Goal: Task Accomplishment & Management: Complete application form

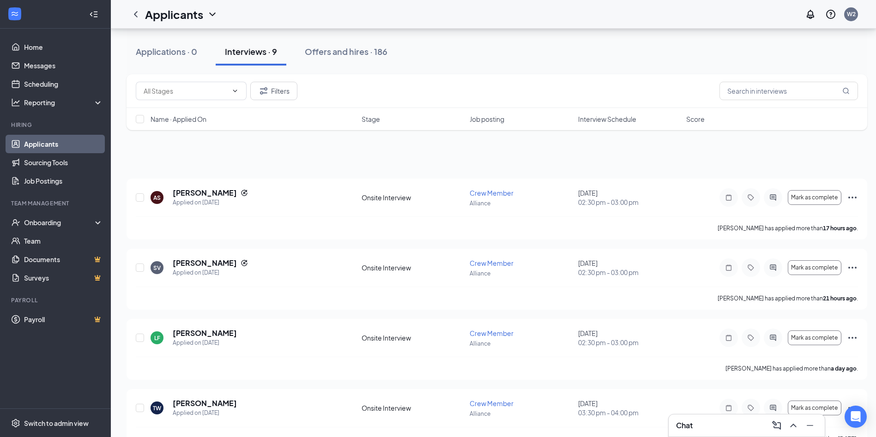
scroll to position [290, 0]
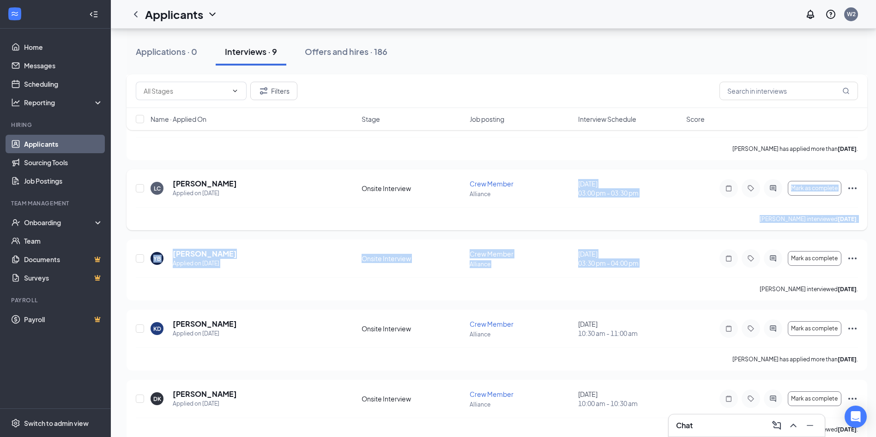
click at [219, 222] on div "[PERSON_NAME] Call interviewed [DATE] ." at bounding box center [497, 218] width 722 height 23
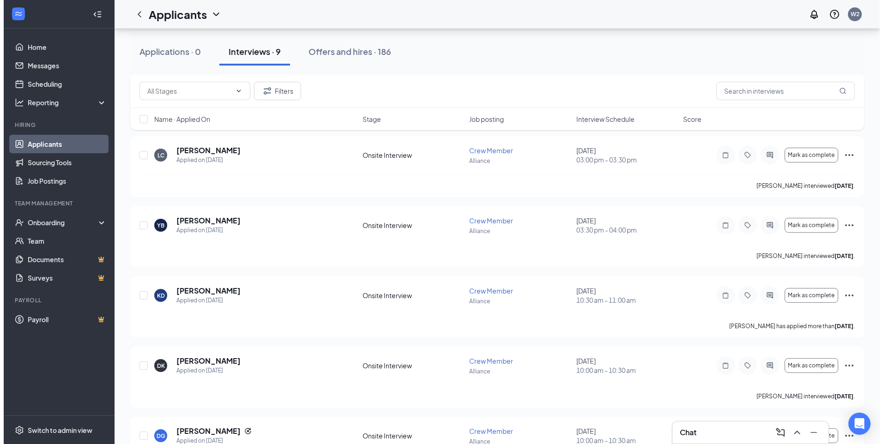
scroll to position [368, 0]
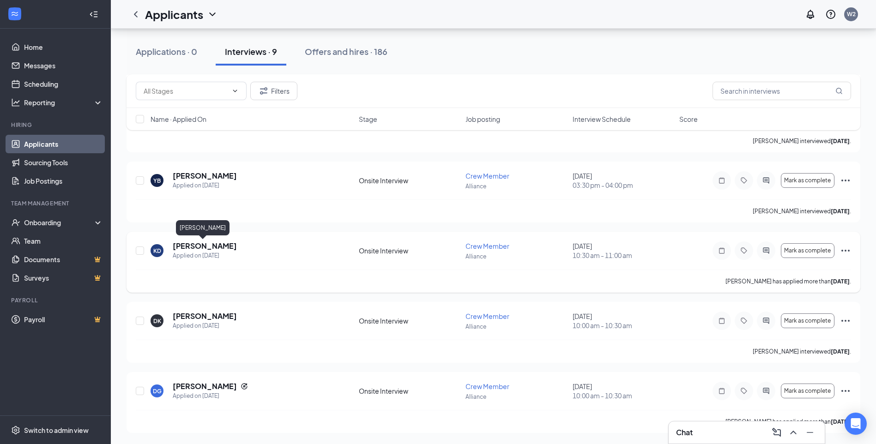
click at [201, 243] on h5 "[PERSON_NAME]" at bounding box center [205, 246] width 64 height 10
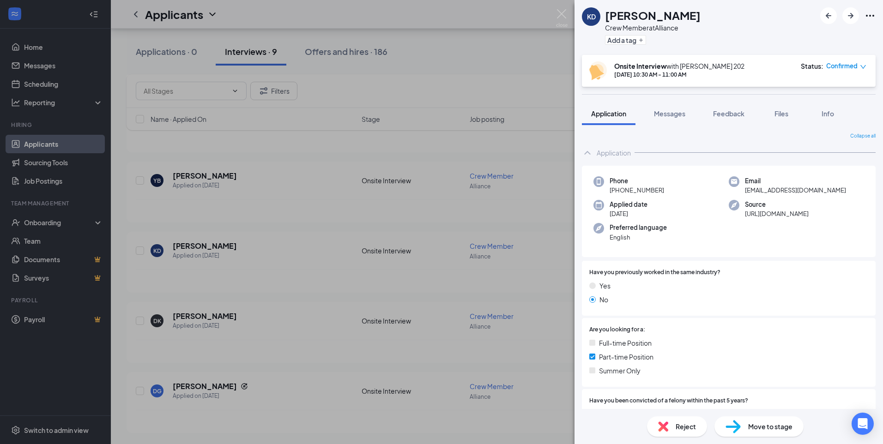
click at [587, 150] on icon "ChevronUp" at bounding box center [587, 152] width 11 height 11
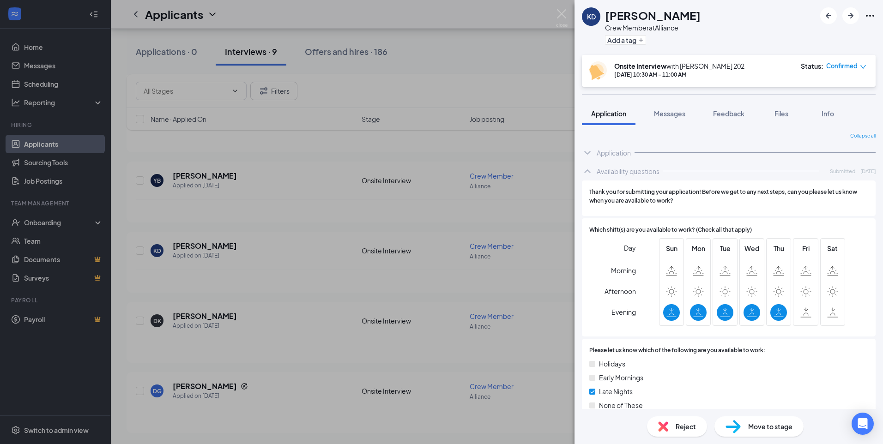
click at [586, 169] on icon "ChevronUp" at bounding box center [587, 171] width 11 height 11
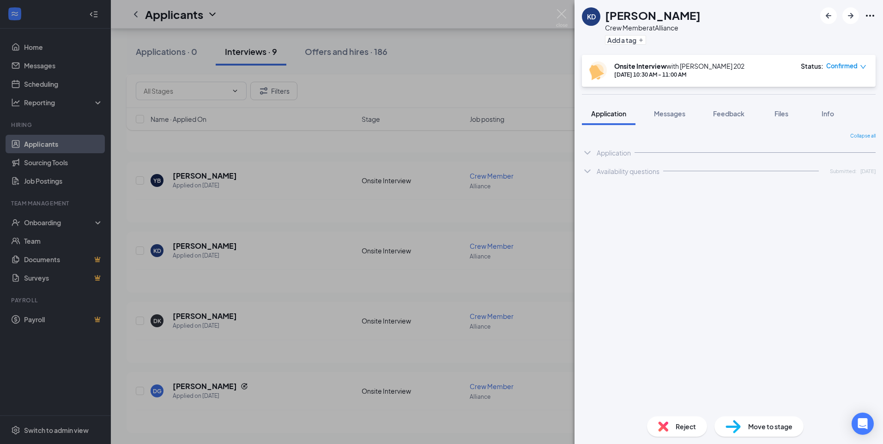
click at [586, 169] on icon "ChevronDown" at bounding box center [587, 171] width 11 height 11
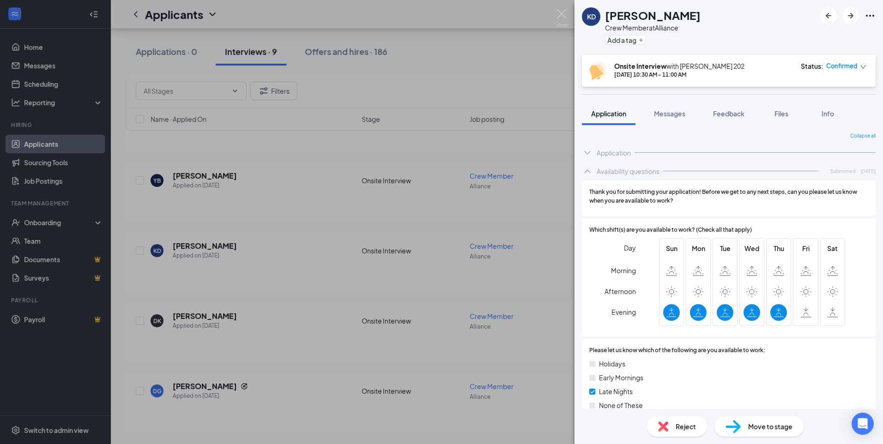
click at [585, 157] on icon "ChevronDown" at bounding box center [587, 152] width 11 height 11
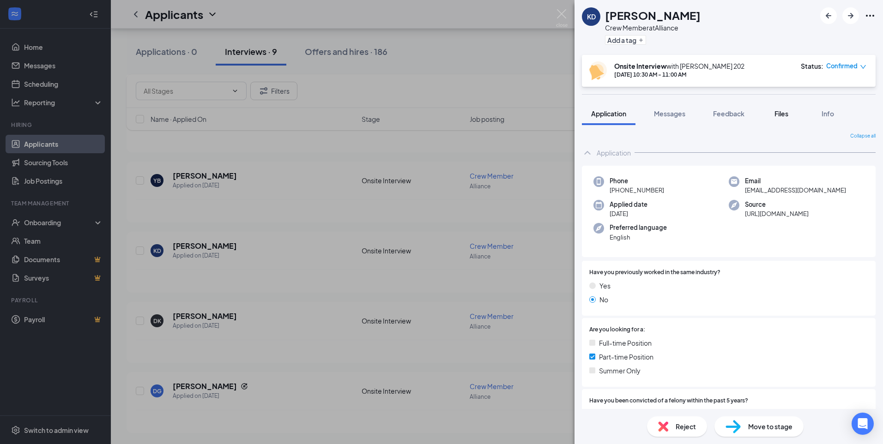
click at [796, 117] on button "Files" at bounding box center [781, 113] width 37 height 23
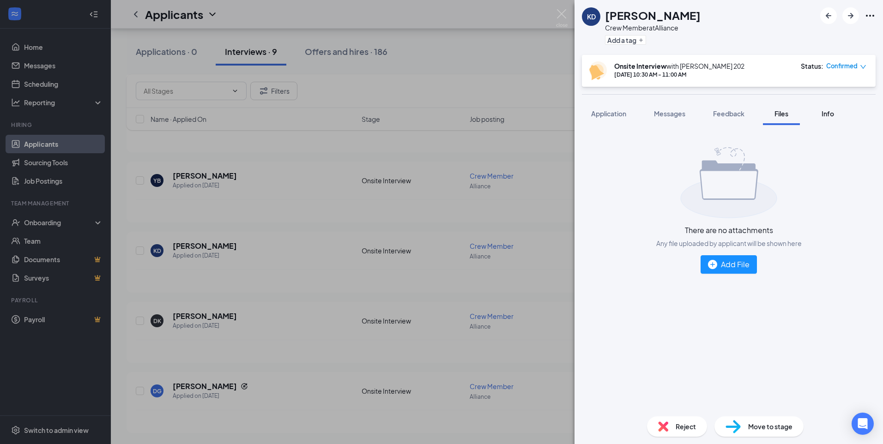
click at [824, 110] on span "Info" at bounding box center [828, 113] width 12 height 8
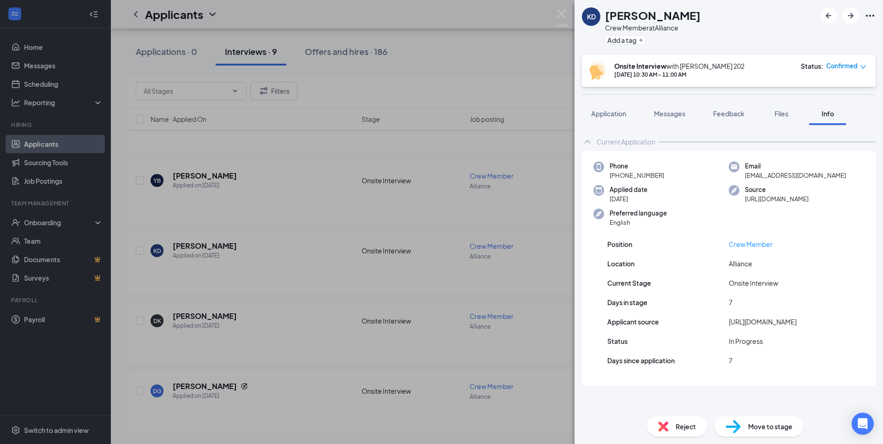
drag, startPoint x: 607, startPoint y: 103, endPoint x: 643, endPoint y: 120, distance: 38.8
click at [607, 103] on button "Application" at bounding box center [609, 113] width 54 height 23
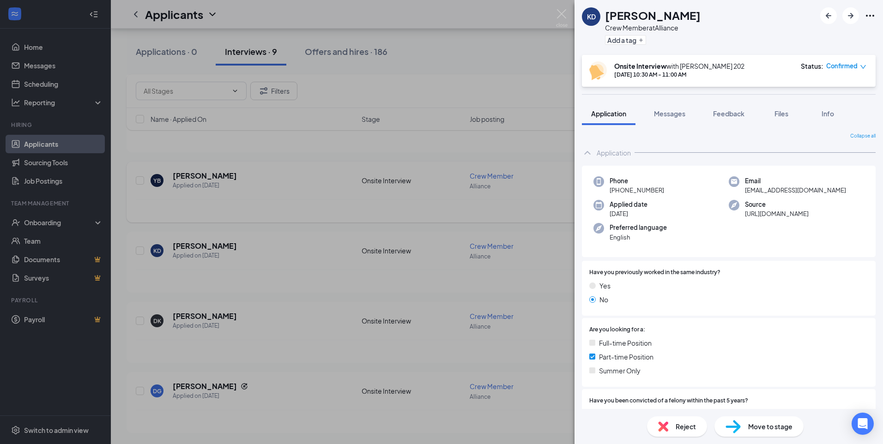
click at [374, 194] on div "KD [PERSON_NAME] Crew Member at Alliance Add a tag Onsite Interview with [PERSO…" at bounding box center [441, 222] width 883 height 444
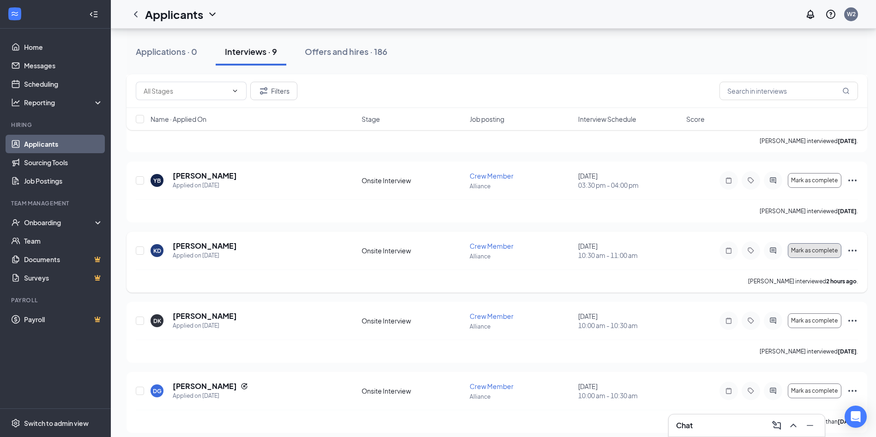
click at [803, 254] on button "Mark as complete" at bounding box center [815, 250] width 54 height 15
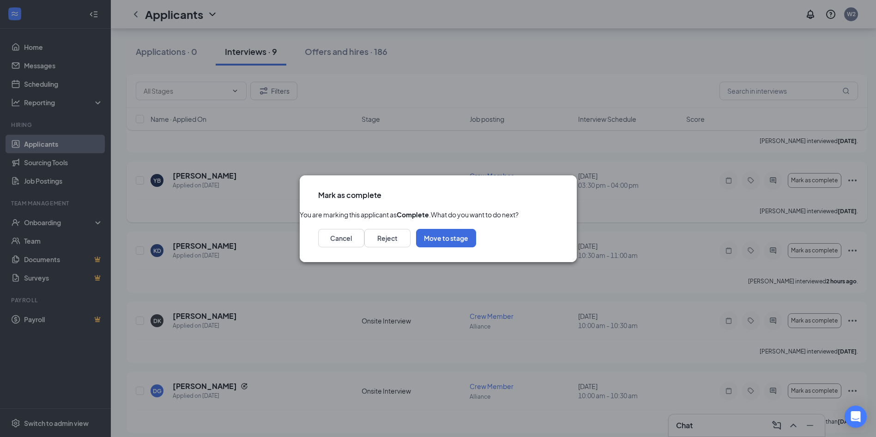
click at [558, 190] on icon "Cross" at bounding box center [558, 190] width 0 height 0
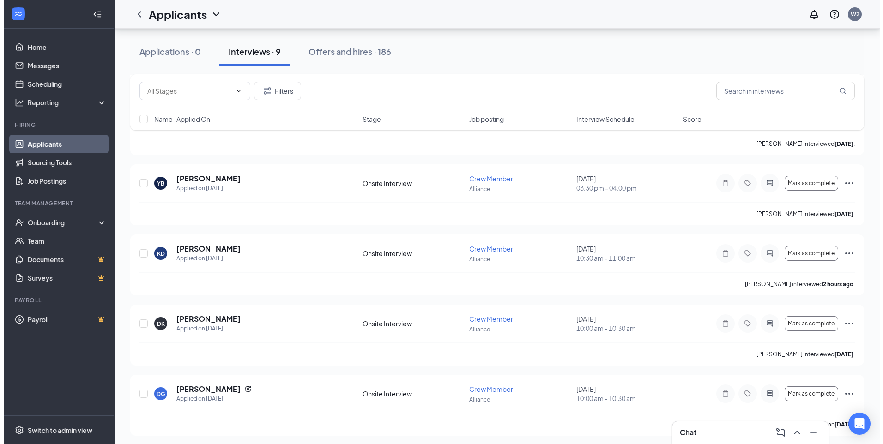
scroll to position [368, 0]
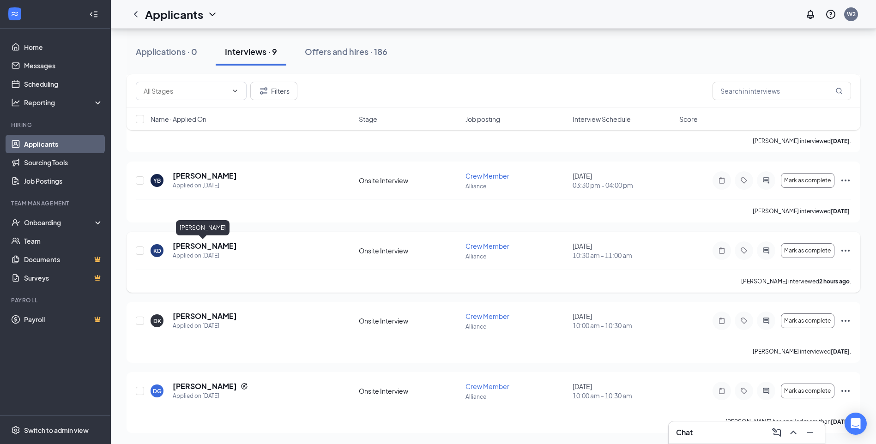
click at [185, 245] on h5 "[PERSON_NAME]" at bounding box center [205, 246] width 64 height 10
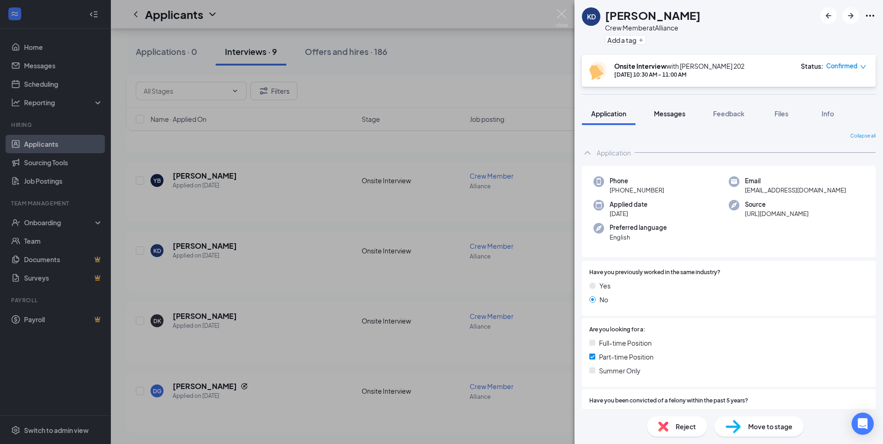
click at [658, 123] on button "Messages" at bounding box center [670, 113] width 50 height 23
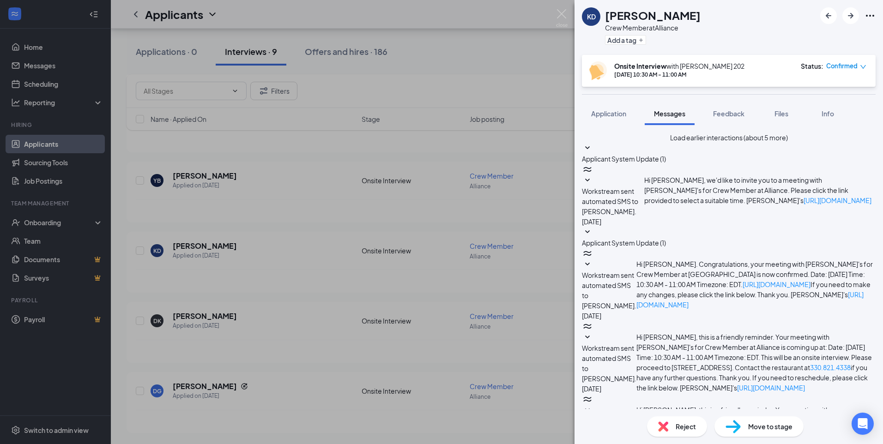
scroll to position [232, 0]
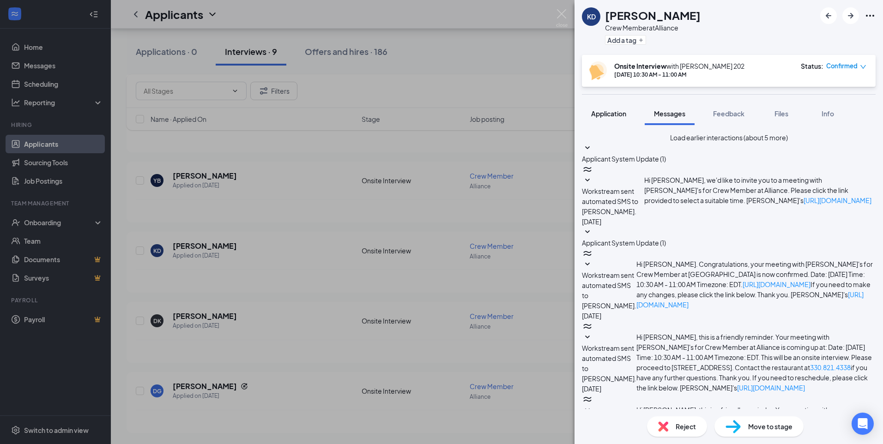
click at [610, 112] on span "Application" at bounding box center [608, 113] width 35 height 8
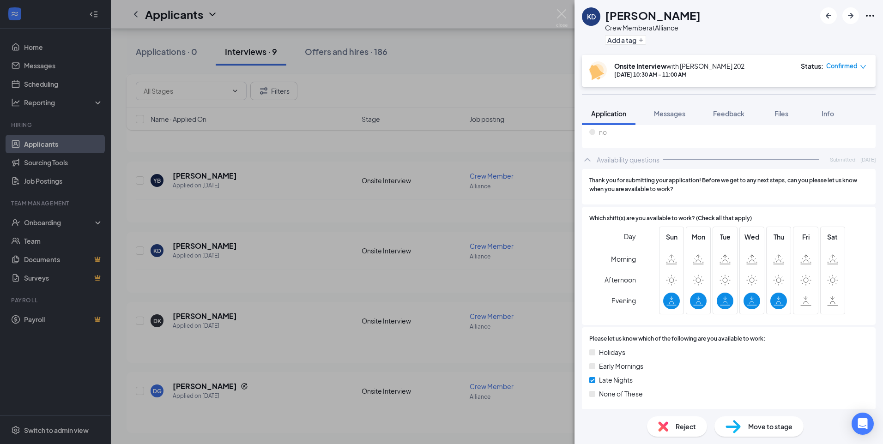
scroll to position [421, 0]
click at [762, 423] on span "Move to stage" at bounding box center [770, 427] width 44 height 10
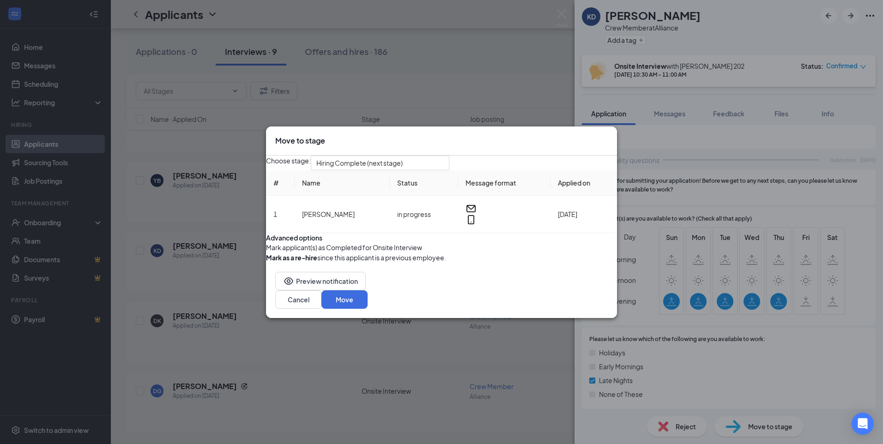
click at [266, 253] on button "button" at bounding box center [266, 248] width 0 height 10
click at [518, 318] on div "Preview notification Cancel Move" at bounding box center [441, 290] width 351 height 55
click at [520, 318] on div "Preview notification Cancel Move" at bounding box center [441, 290] width 351 height 55
click at [322, 309] on button "Cancel" at bounding box center [298, 300] width 46 height 18
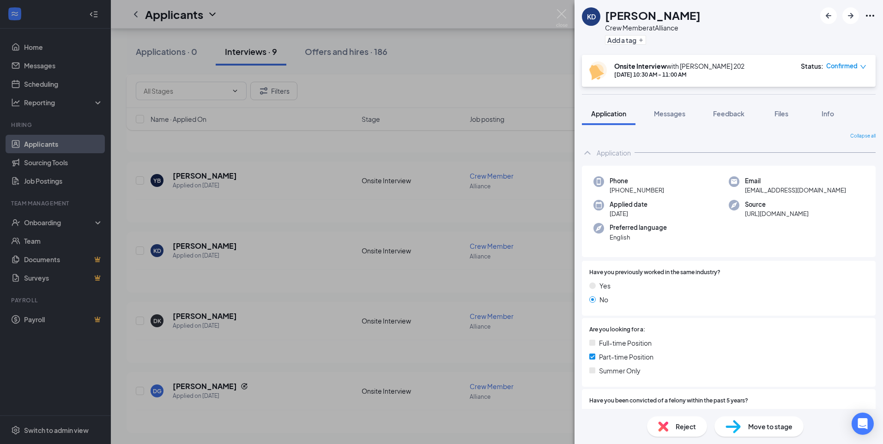
scroll to position [46, 0]
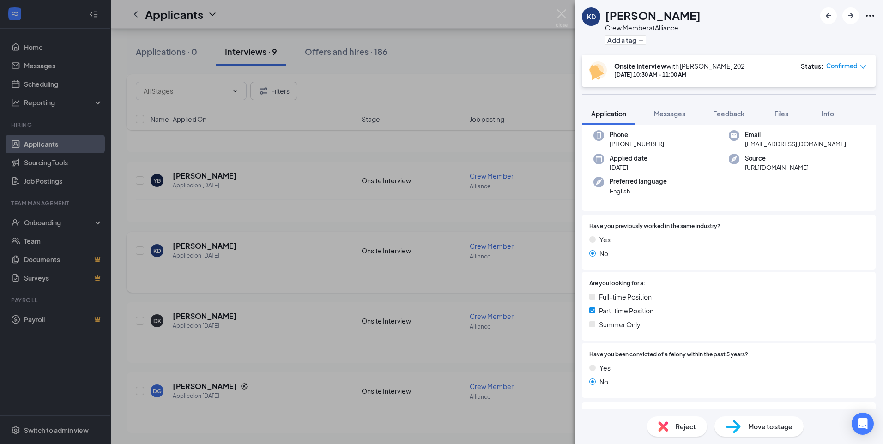
click at [377, 262] on div "KD [PERSON_NAME] Crew Member at Alliance Add a tag Onsite Interview with [PERSO…" at bounding box center [441, 222] width 883 height 444
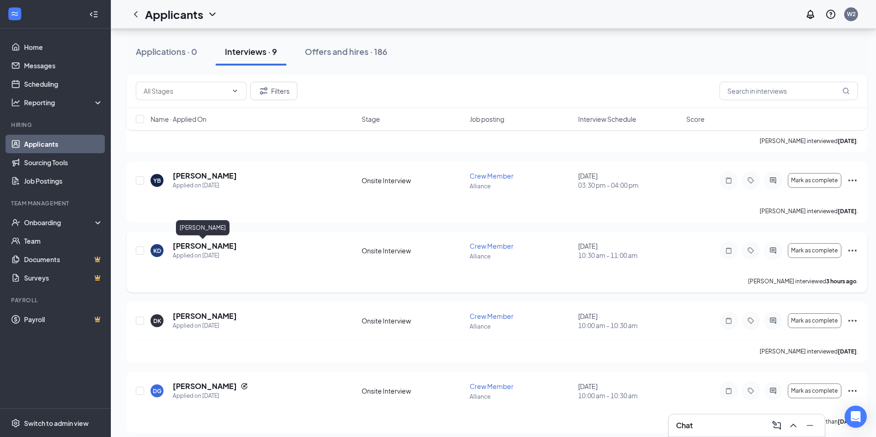
click at [178, 244] on h5 "[PERSON_NAME]" at bounding box center [205, 246] width 64 height 10
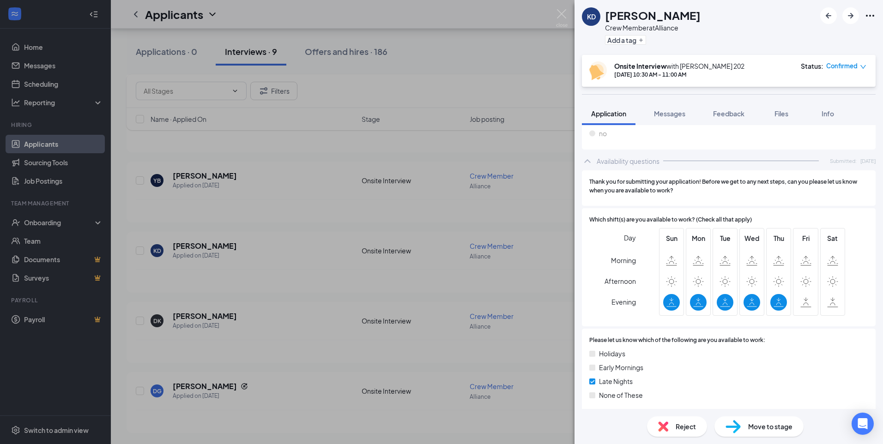
scroll to position [421, 0]
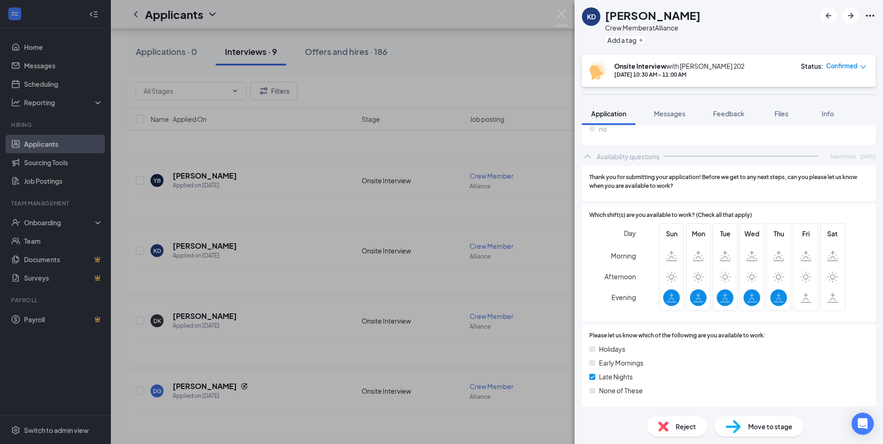
click at [766, 422] on span "Move to stage" at bounding box center [770, 427] width 44 height 10
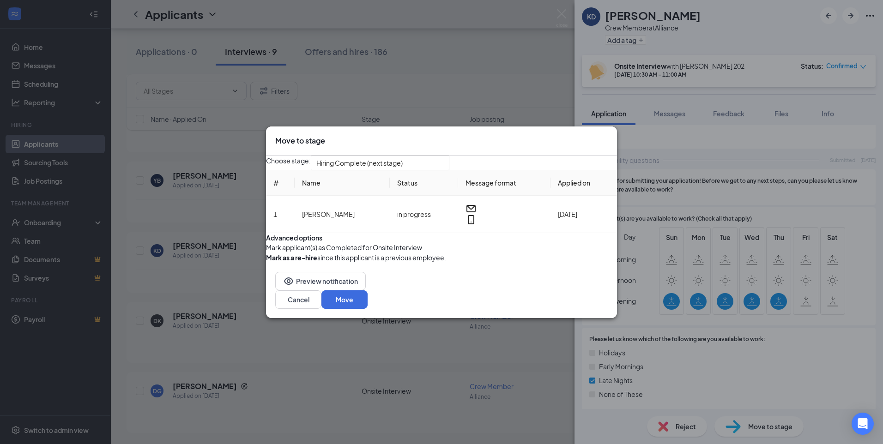
click at [266, 253] on button "button" at bounding box center [266, 248] width 0 height 10
click at [368, 309] on button "Move" at bounding box center [345, 300] width 46 height 18
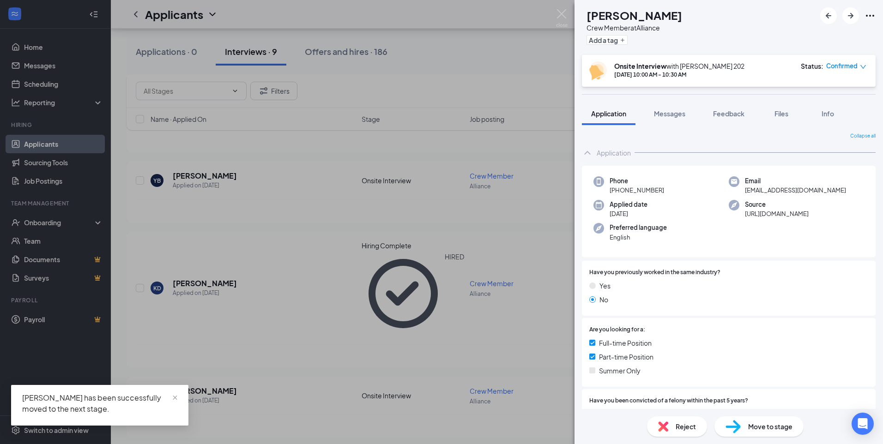
click at [392, 312] on div "DK [PERSON_NAME] Crew Member at Alliance Add a tag Onsite Interview with [PERSO…" at bounding box center [441, 222] width 883 height 444
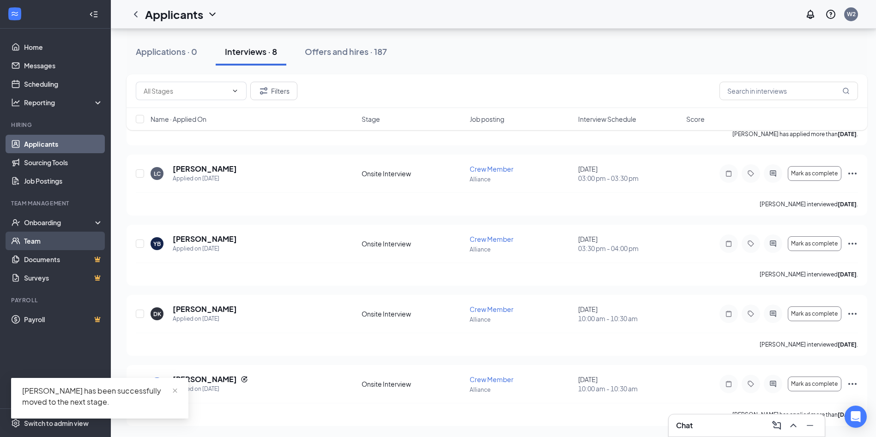
scroll to position [305, 0]
click at [44, 219] on div "Onboarding" at bounding box center [59, 222] width 71 height 9
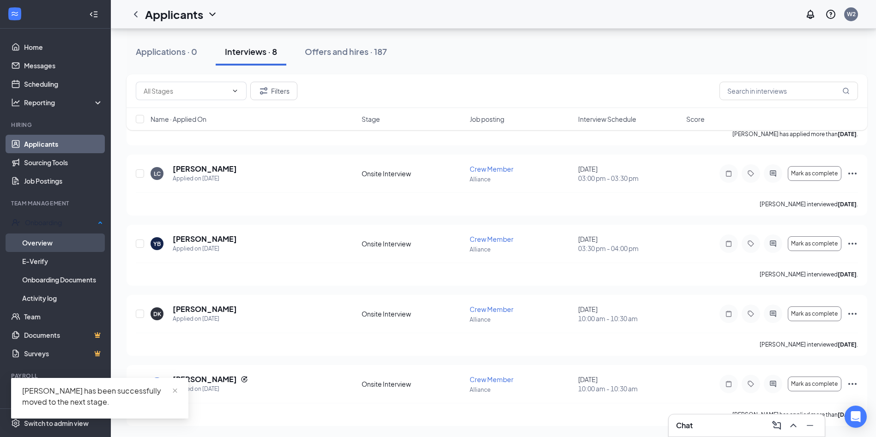
click at [53, 236] on link "Overview" at bounding box center [62, 243] width 81 height 18
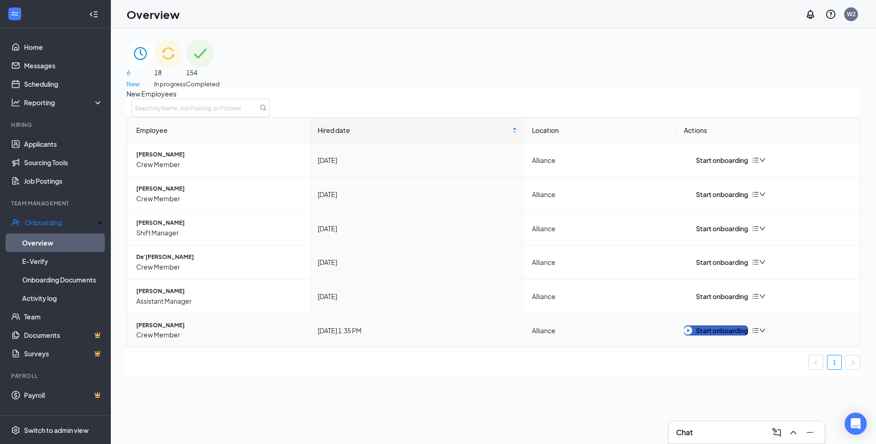
click at [698, 336] on div "Start onboarding" at bounding box center [716, 331] width 64 height 10
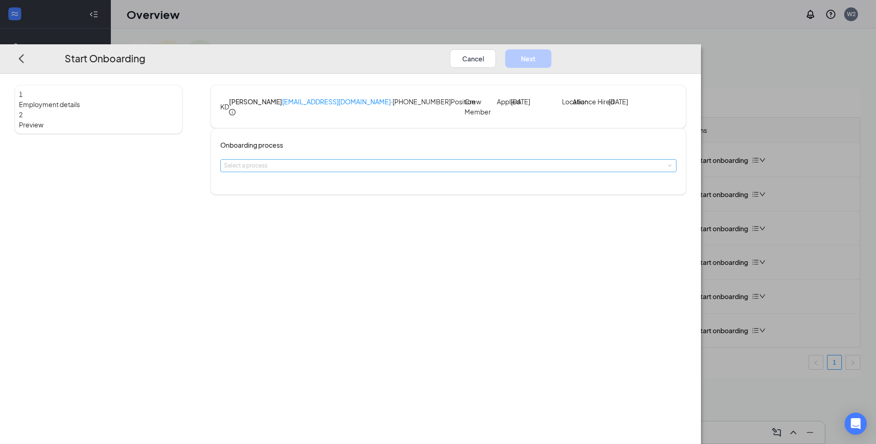
click at [422, 170] on div "Select a process" at bounding box center [446, 165] width 445 height 9
click at [325, 203] on span "New Hires" at bounding box center [324, 205] width 26 height 7
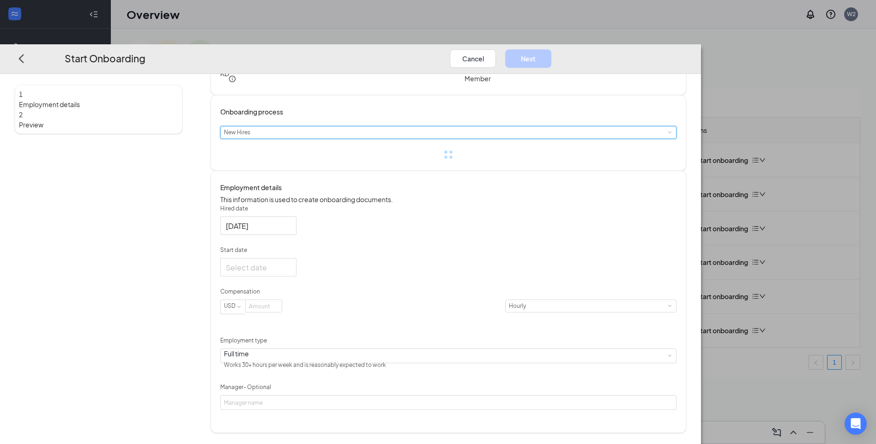
scroll to position [44, 0]
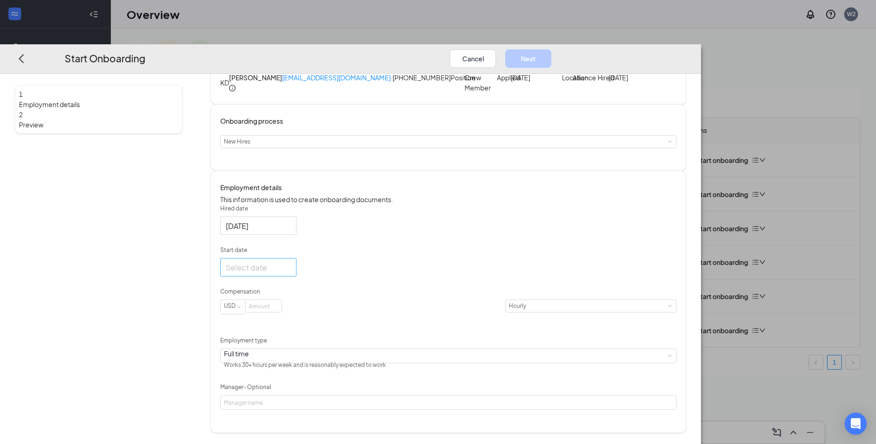
click at [291, 273] on div at bounding box center [258, 268] width 65 height 12
type input "[DATE]"
click at [290, 383] on div "27" at bounding box center [284, 377] width 11 height 11
click at [282, 312] on input at bounding box center [264, 306] width 36 height 12
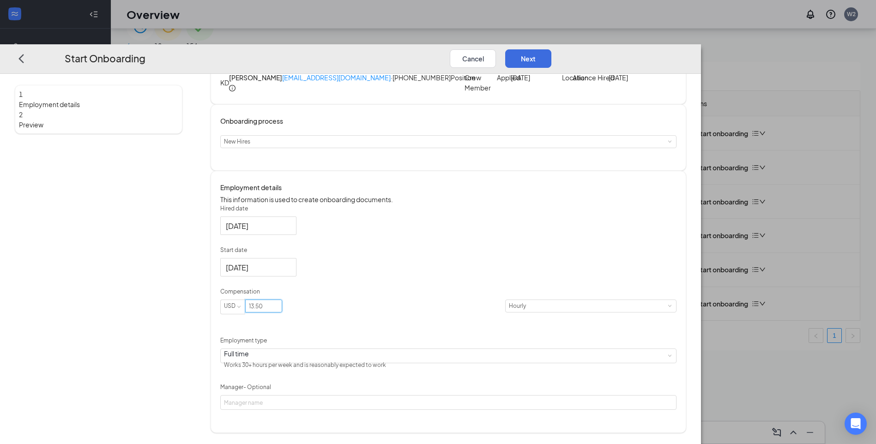
scroll to position [42, 0]
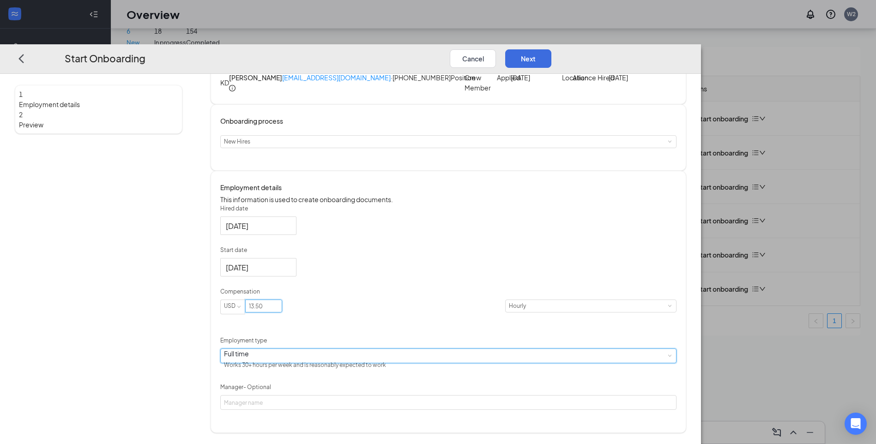
type input "13.5"
click at [376, 363] on div "Full time Works 30+ hours per week and is reasonably expected to work" at bounding box center [448, 356] width 449 height 14
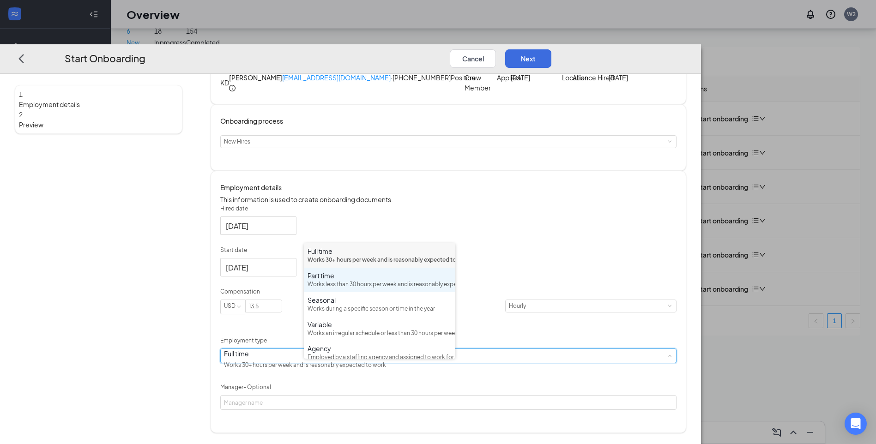
click at [341, 280] on div "Part time" at bounding box center [380, 275] width 144 height 9
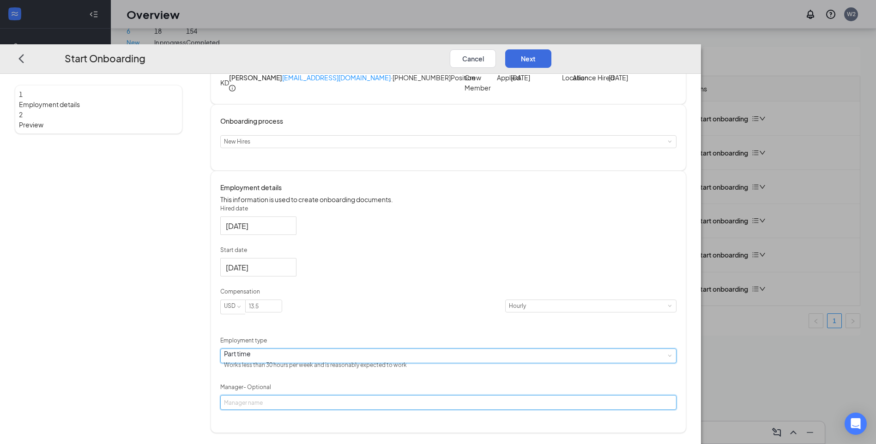
click at [373, 409] on input "Manager - Optional" at bounding box center [448, 402] width 456 height 15
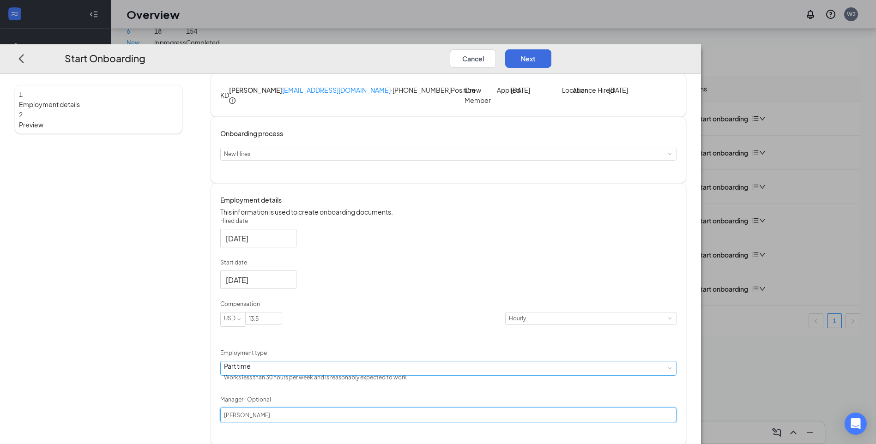
scroll to position [0, 0]
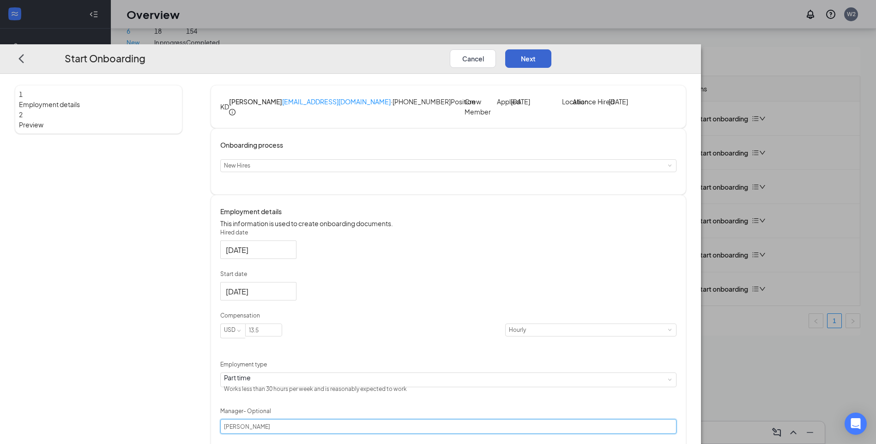
type input "[PERSON_NAME]"
click at [552, 49] on button "Next" at bounding box center [528, 58] width 46 height 18
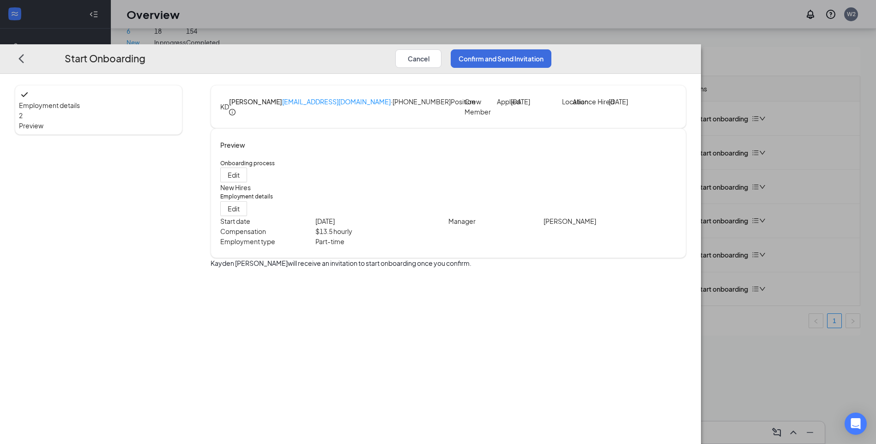
click at [145, 100] on span "Employment details" at bounding box center [98, 105] width 159 height 10
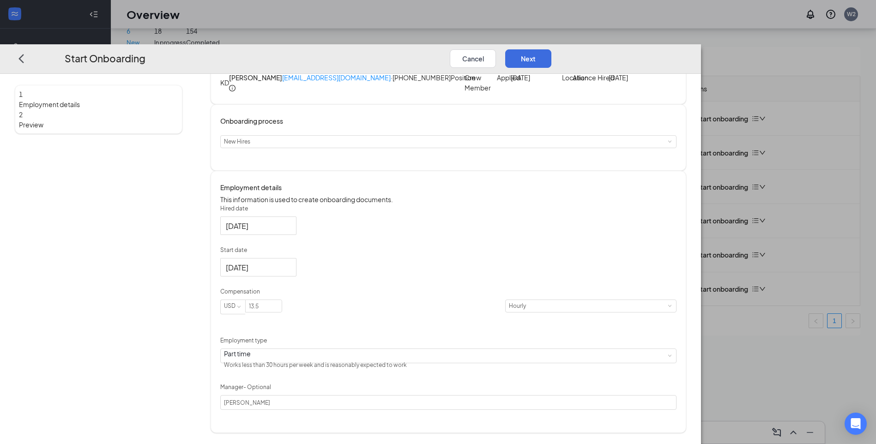
scroll to position [44, 0]
click at [282, 312] on input "13.5" at bounding box center [264, 306] width 36 height 12
type input "13.5"
click at [614, 325] on div "Hired date [DATE] Start date [DATE] Compensation USD 13.5 [DEMOGRAPHIC_DATA] Em…" at bounding box center [448, 308] width 456 height 206
click at [552, 49] on button "Next" at bounding box center [528, 58] width 46 height 18
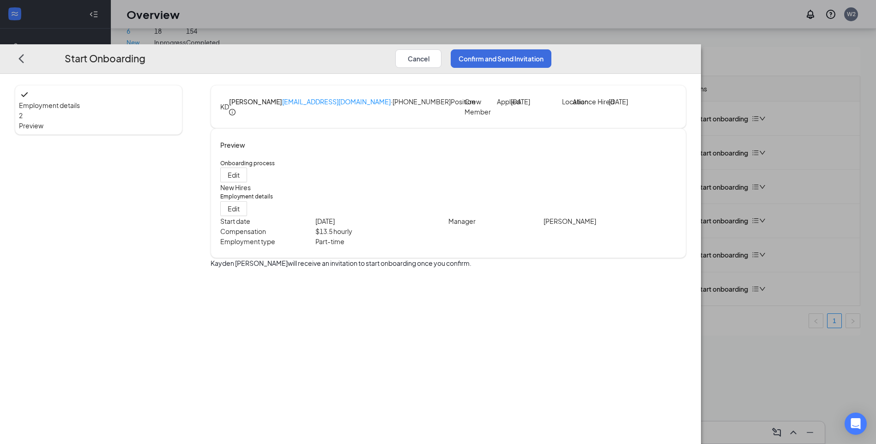
scroll to position [0, 0]
click at [552, 49] on button "Confirm and Send Invitation" at bounding box center [501, 58] width 101 height 18
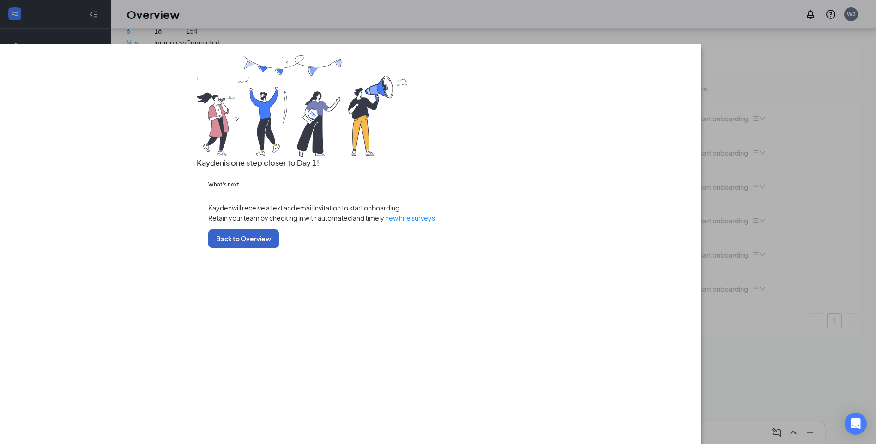
click at [279, 248] on button "Back to Overview" at bounding box center [243, 239] width 71 height 18
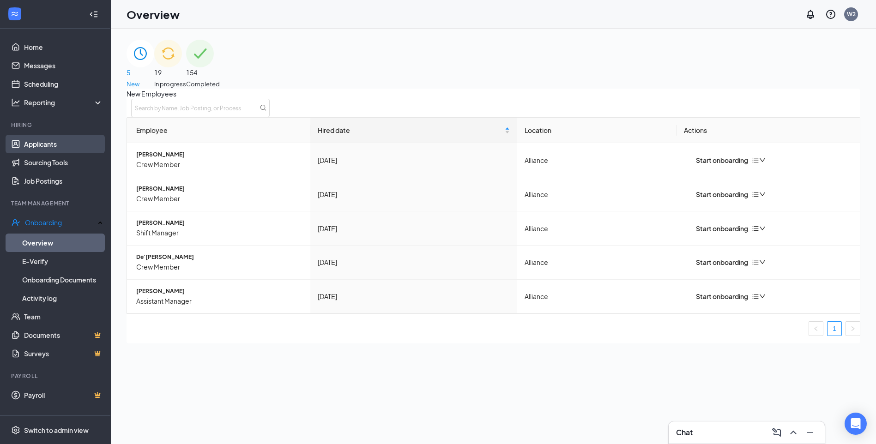
click at [45, 142] on link "Applicants" at bounding box center [63, 144] width 79 height 18
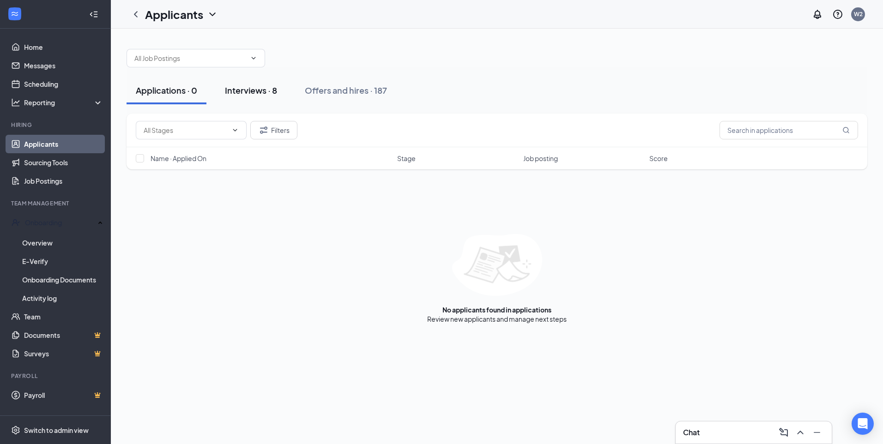
click at [245, 95] on div "Interviews · 8" at bounding box center [251, 91] width 52 height 12
